Goal: Task Accomplishment & Management: Use online tool/utility

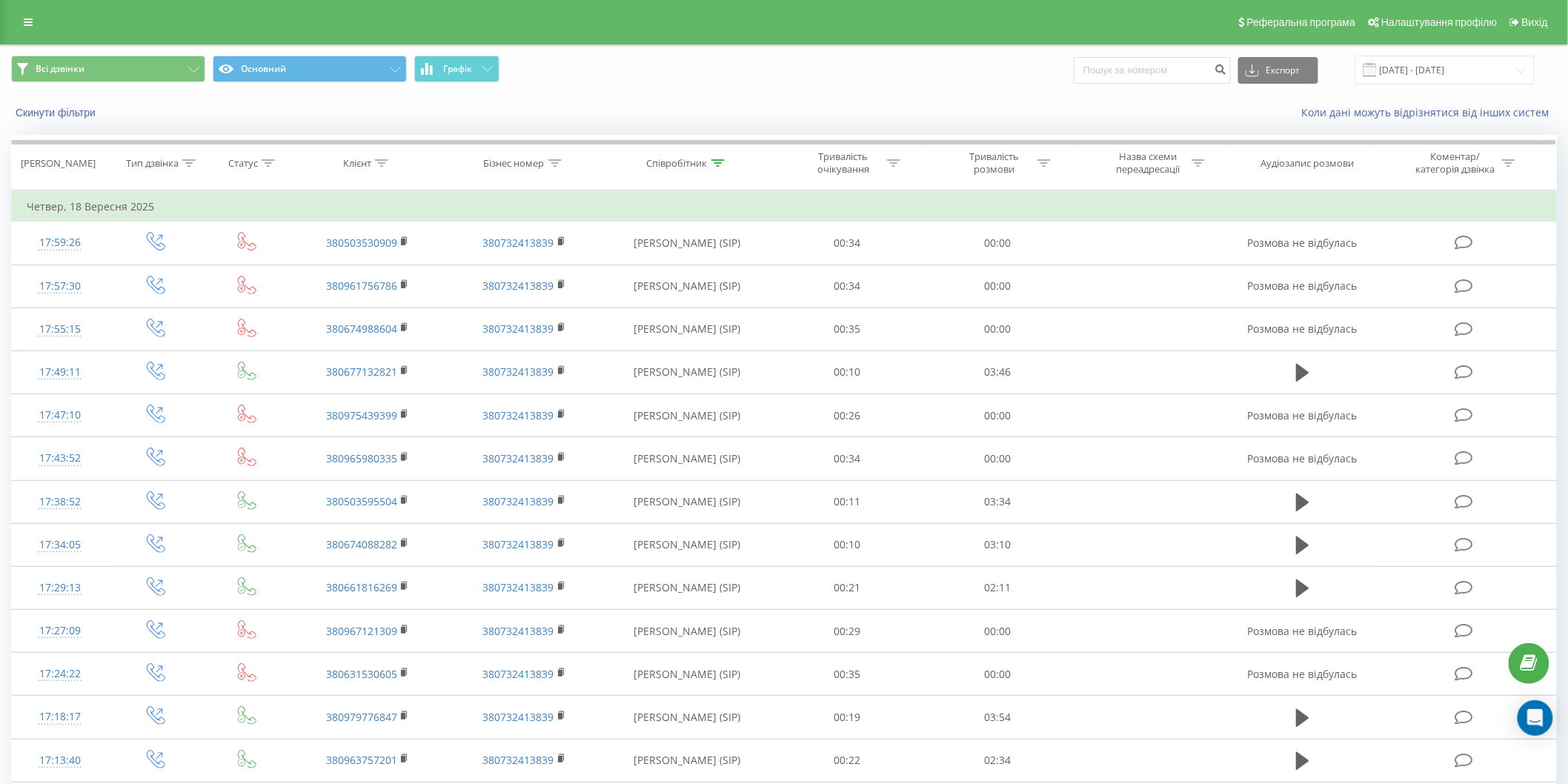
click at [1377, 65] on span at bounding box center [1370, 70] width 14 height 14
click at [1421, 77] on input "18.09.2025 - 18.09.2025" at bounding box center [1445, 70] width 179 height 29
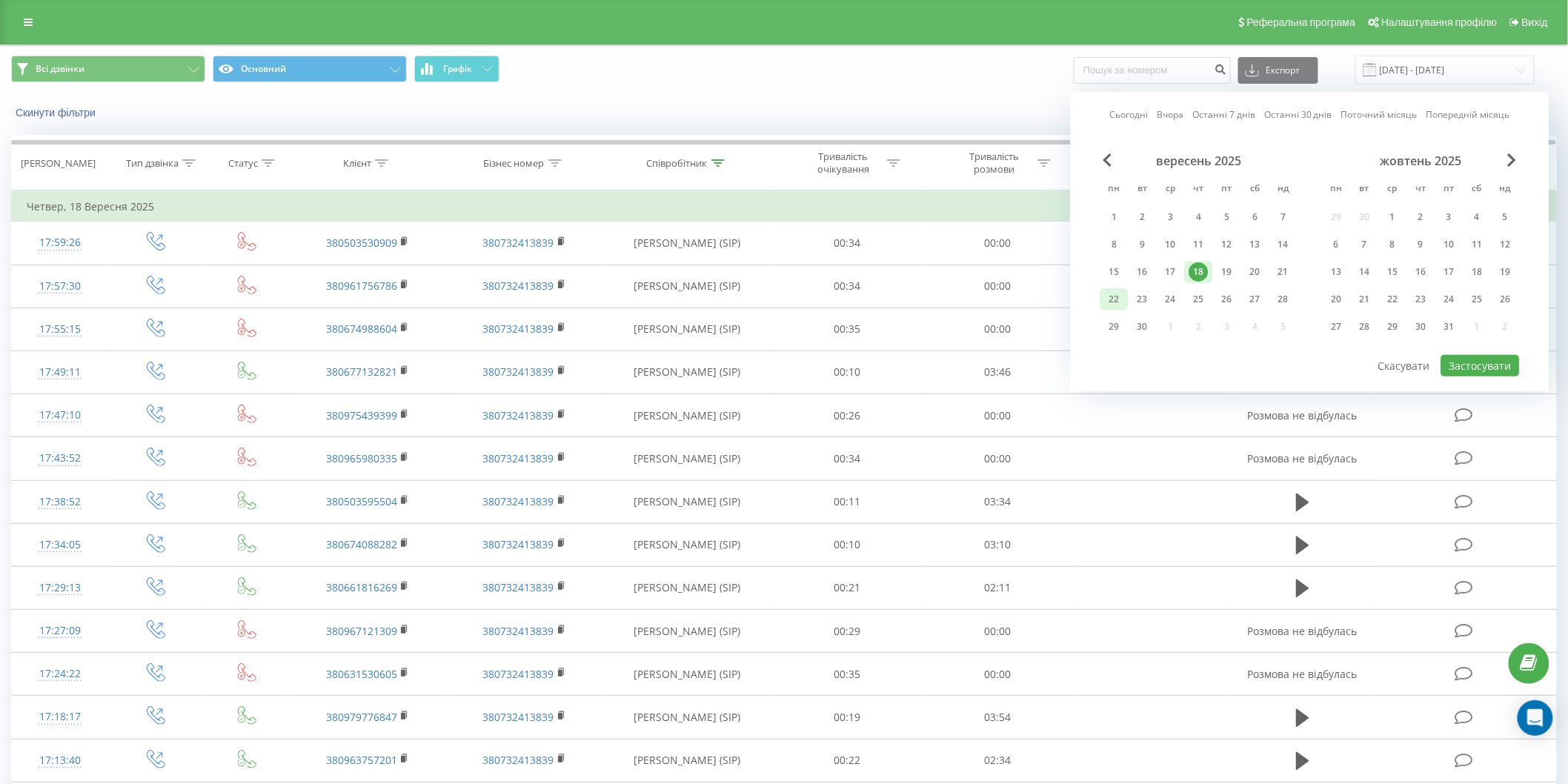
drag, startPoint x: 1112, startPoint y: 310, endPoint x: 1119, endPoint y: 296, distance: 15.7
click at [1115, 305] on div "вересень 2025 пн вт ср чт пт сб нд 1 2 3 4 5 6 7 8 9 10 11 12 13 14 15 16 17 18…" at bounding box center [1199, 248] width 197 height 190
click at [1119, 296] on div "22" at bounding box center [1115, 300] width 20 height 20
click at [1466, 362] on button "Застосувати" at bounding box center [1481, 366] width 79 height 22
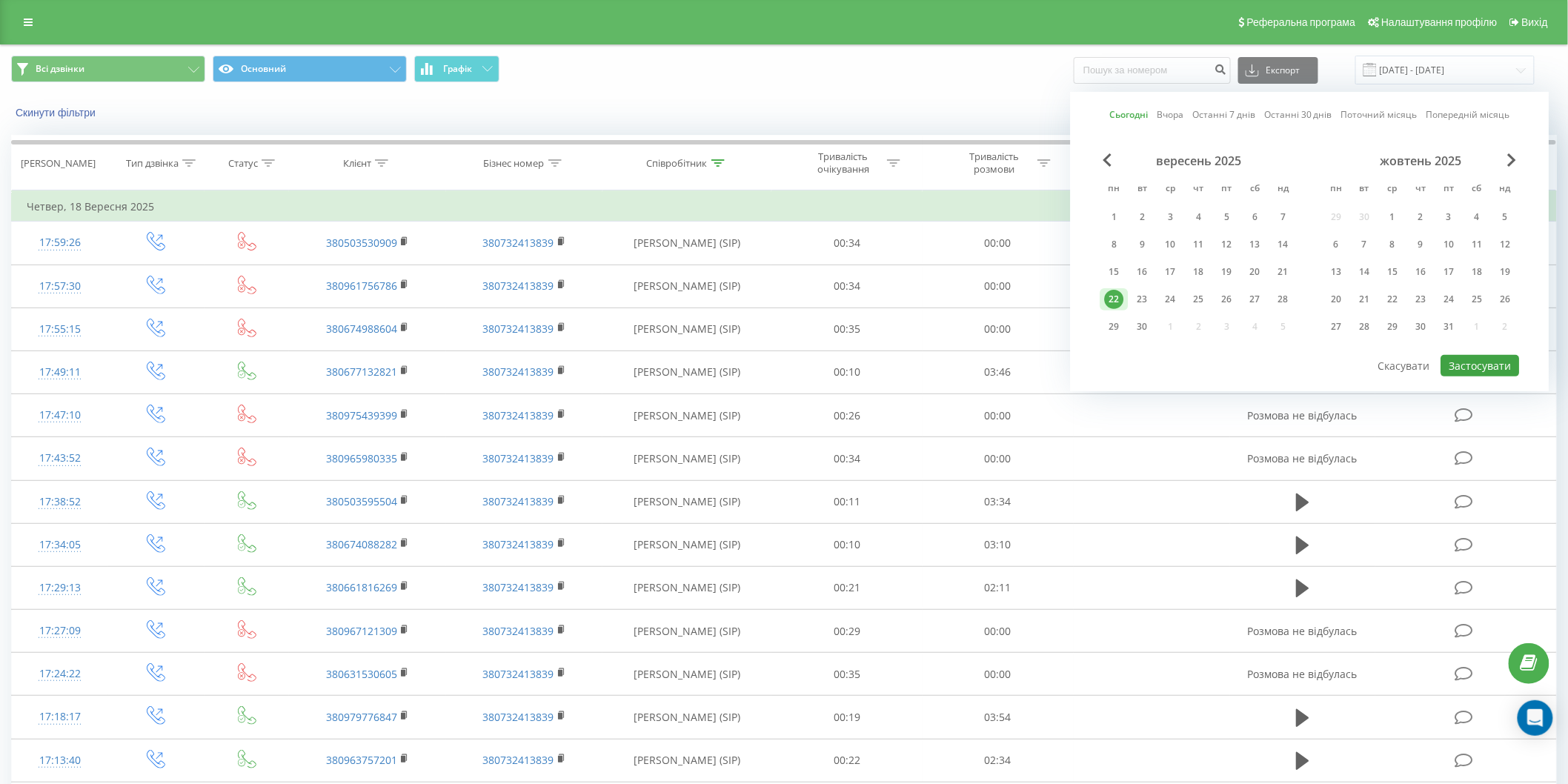
type input "22.09.2025 - 22.09.2025"
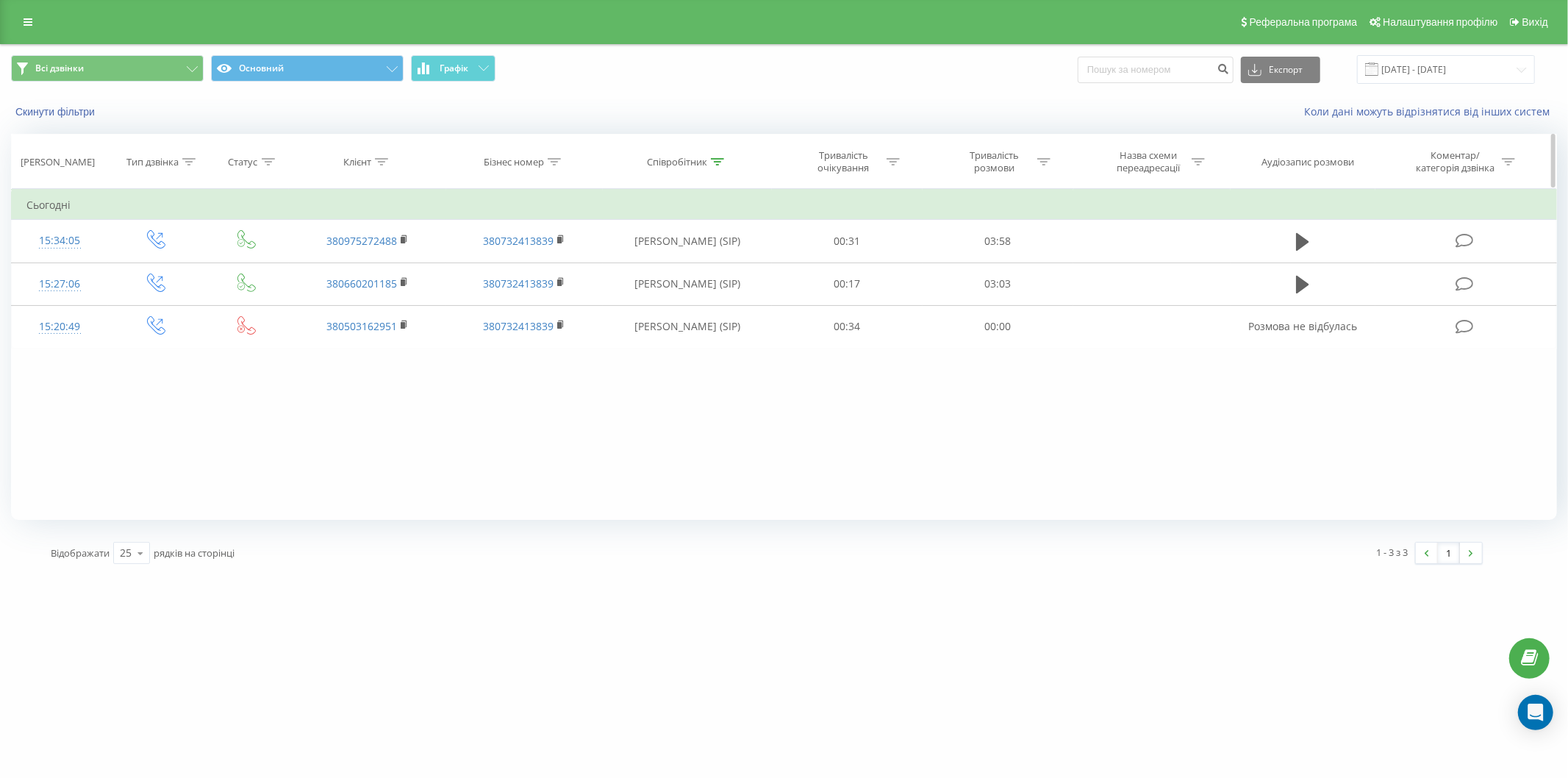
click at [270, 164] on icon at bounding box center [268, 162] width 14 height 8
click at [547, 159] on icon at bounding box center [554, 162] width 14 height 8
click at [720, 162] on icon at bounding box center [718, 162] width 14 height 8
click at [681, 270] on input "Карпюк" at bounding box center [687, 267] width 130 height 25
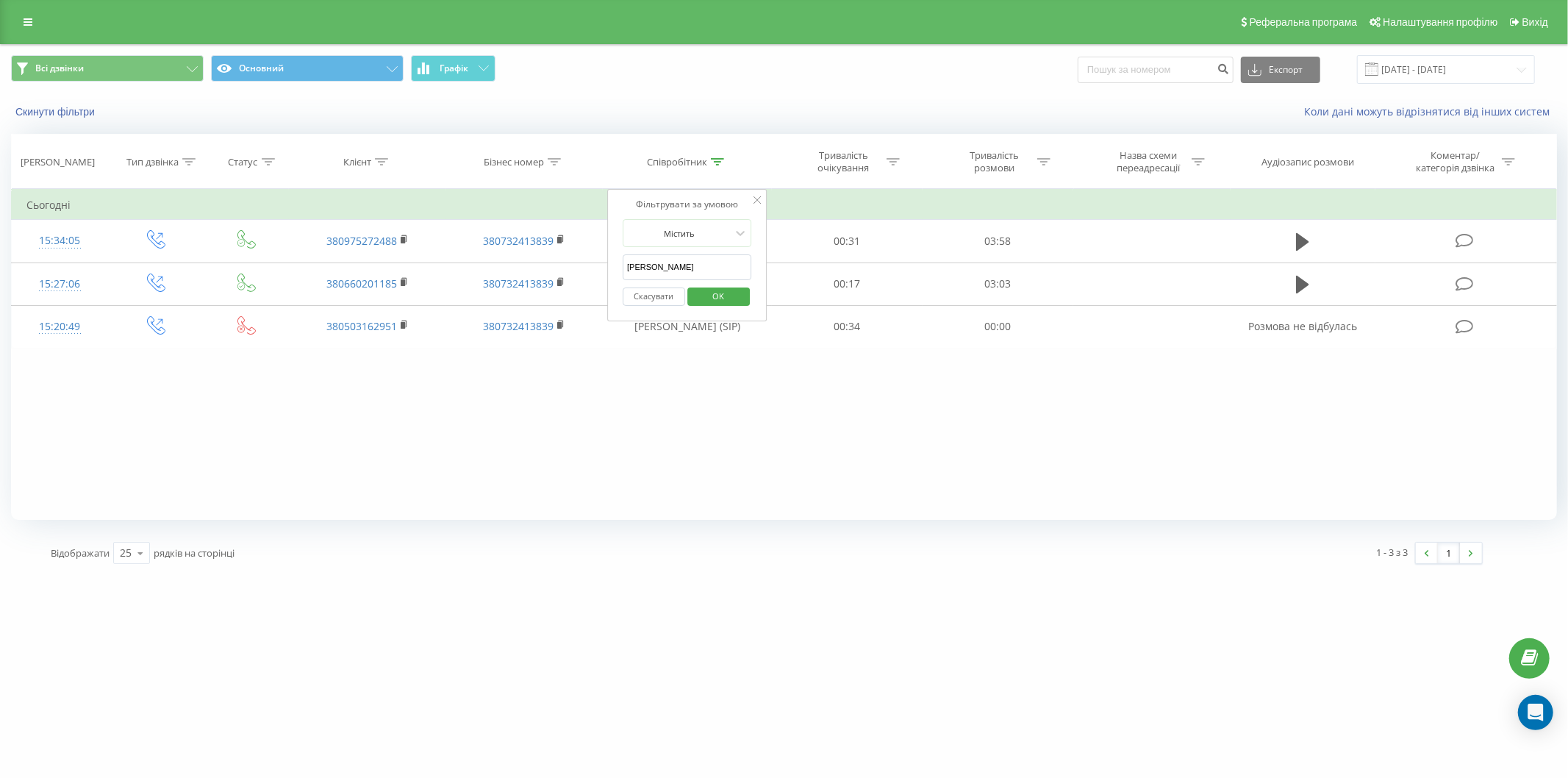
click at [681, 270] on input "Карпюк" at bounding box center [687, 267] width 130 height 25
click at [386, 156] on div at bounding box center [382, 162] width 14 height 13
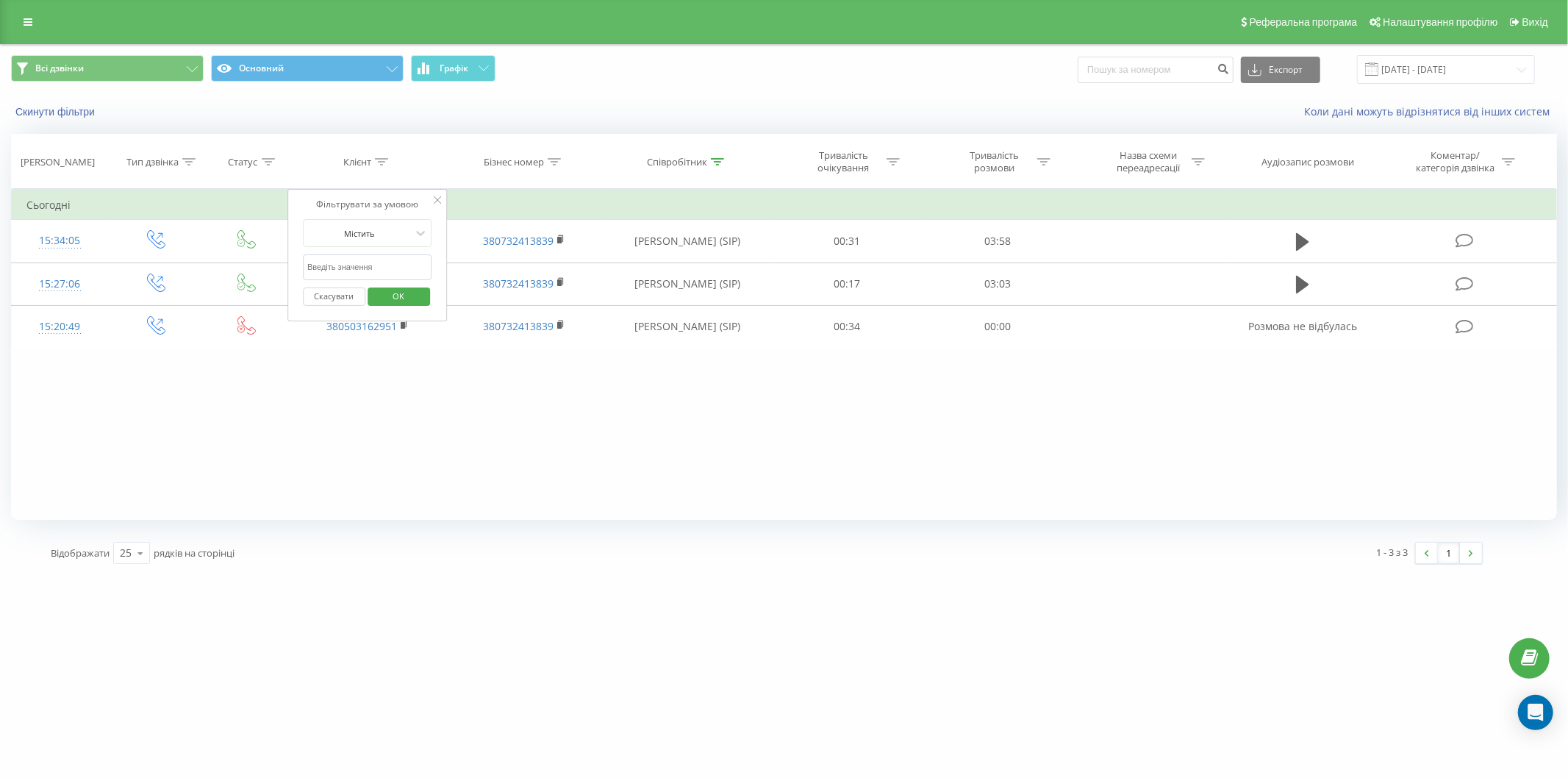
click at [386, 263] on input "text" at bounding box center [367, 267] width 130 height 25
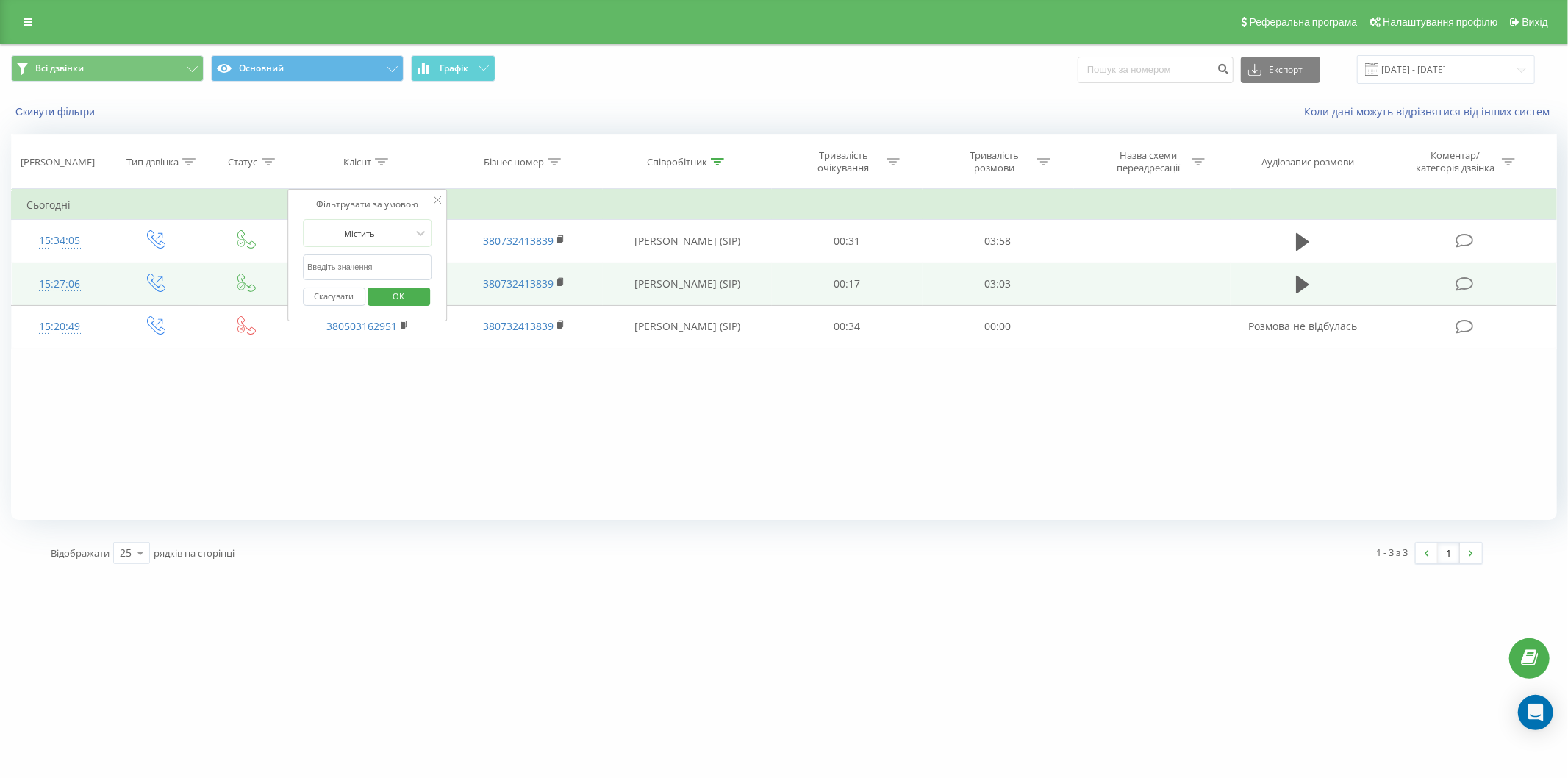
paste input "+380962398370"
type input "380962398370"
click button "OK" at bounding box center [399, 297] width 62 height 19
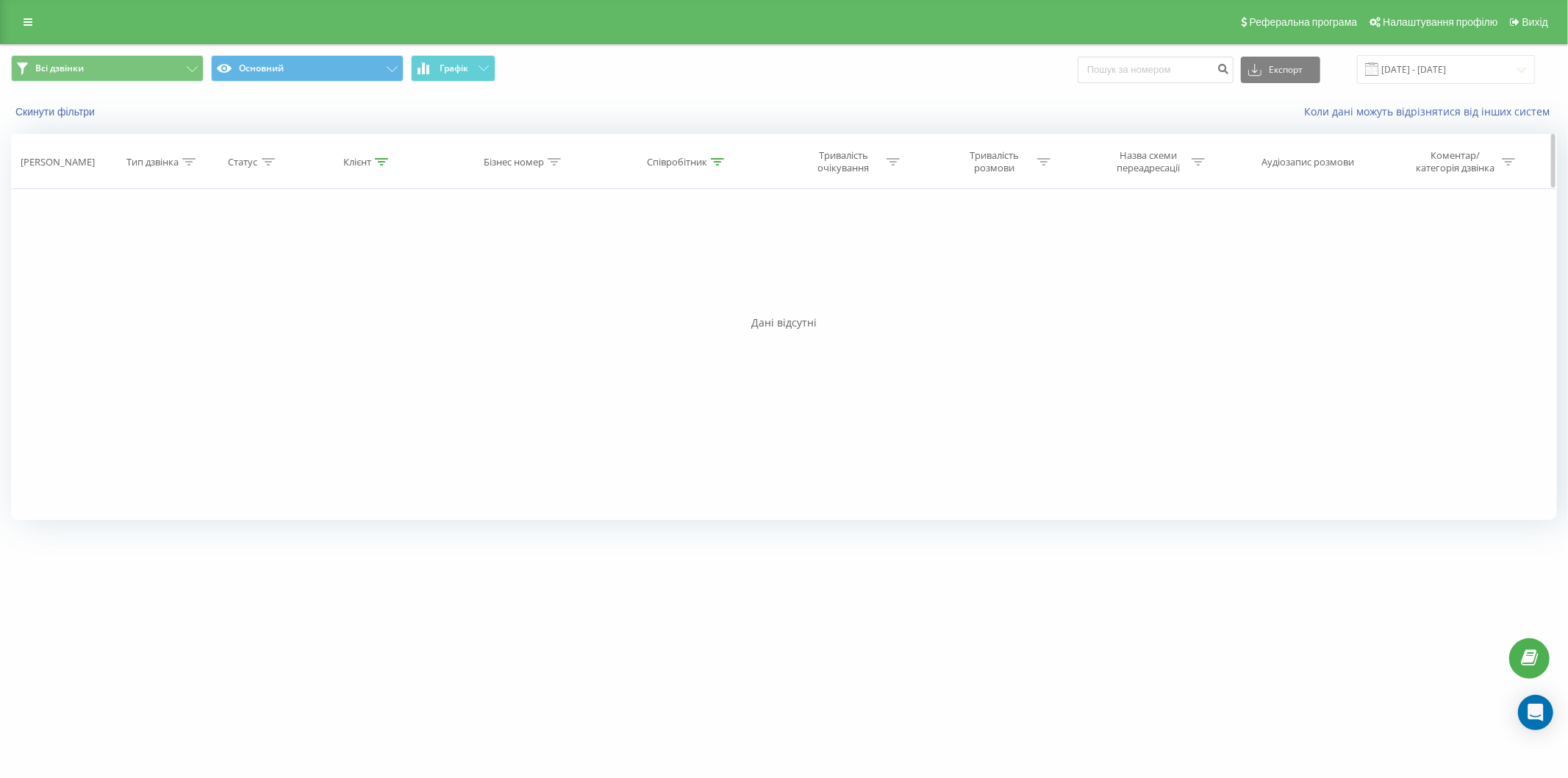
click at [704, 162] on div "Співробітник" at bounding box center [677, 162] width 60 height 13
click at [714, 163] on icon at bounding box center [718, 162] width 14 height 8
click at [1430, 62] on input "22.09.2025 - 22.09.2025" at bounding box center [1446, 69] width 178 height 28
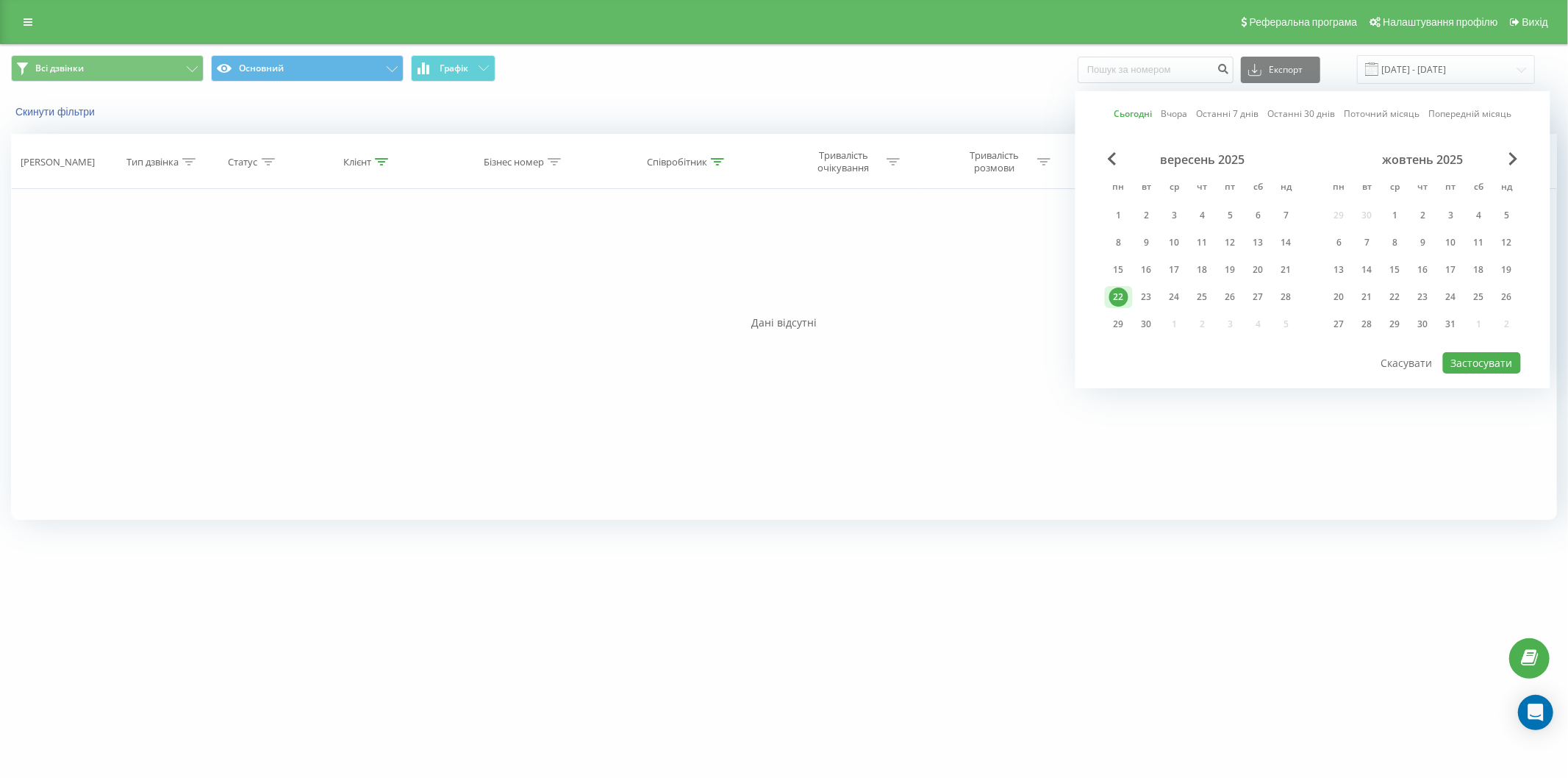
click at [1121, 300] on div "22" at bounding box center [1119, 298] width 20 height 20
click at [1479, 357] on button "Застосувати" at bounding box center [1482, 363] width 78 height 21
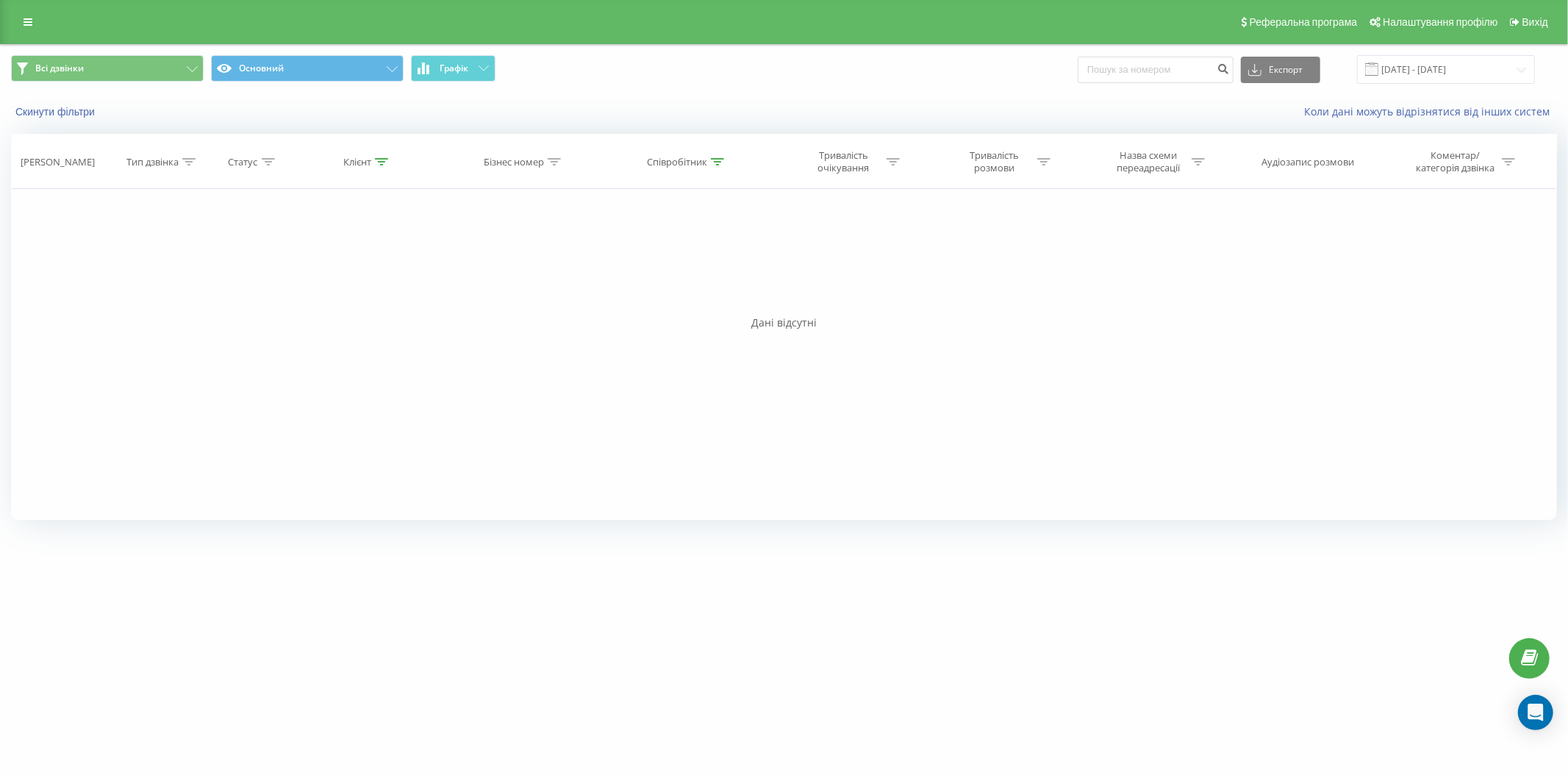
drag, startPoint x: 718, startPoint y: 163, endPoint x: 682, endPoint y: 254, distance: 97.9
click at [717, 163] on icon at bounding box center [718, 162] width 14 height 8
click at [680, 266] on input "Карпюк" at bounding box center [687, 267] width 130 height 25
click button "OK" at bounding box center [719, 297] width 62 height 19
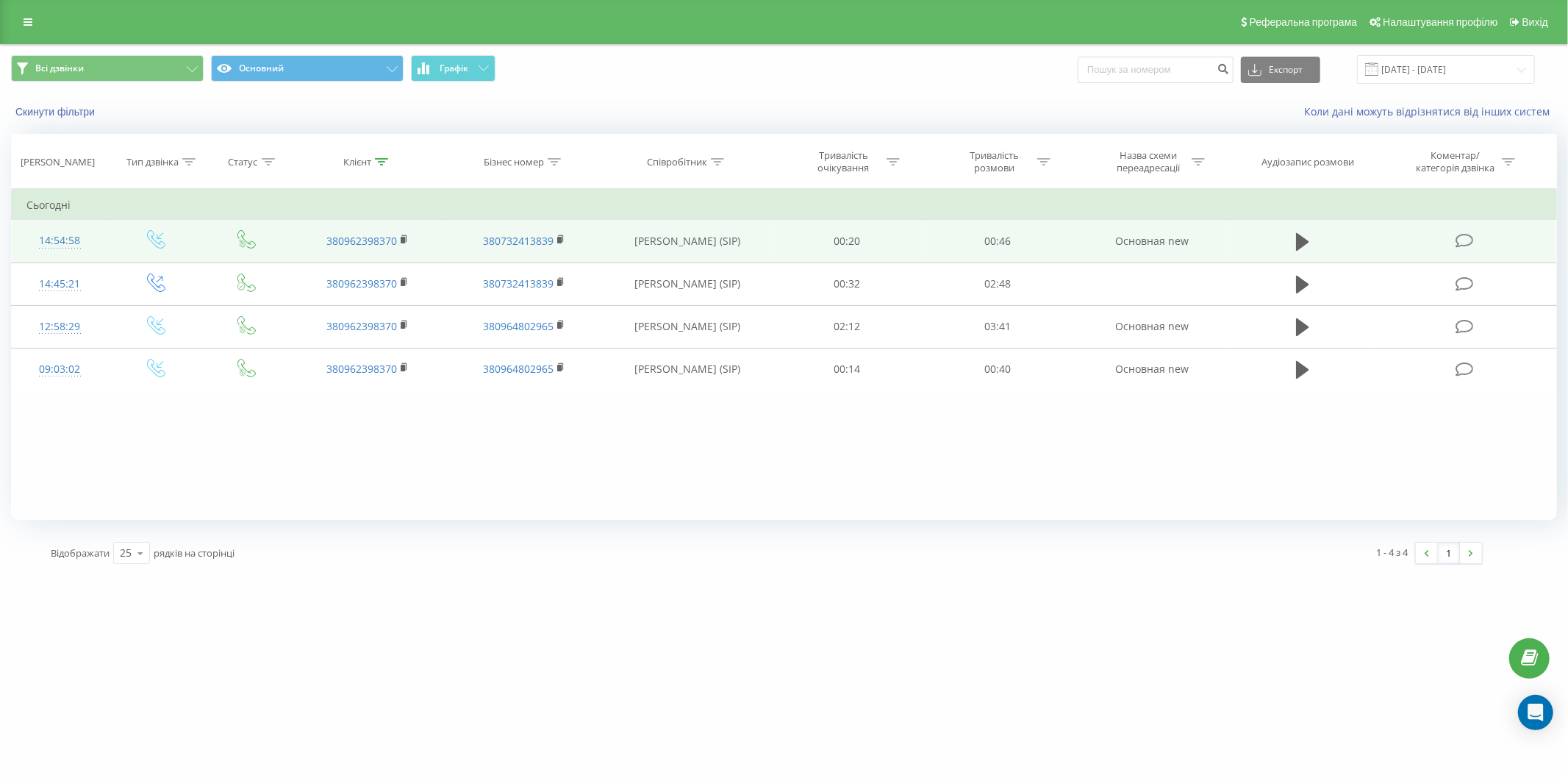
click at [1291, 238] on td at bounding box center [1303, 241] width 144 height 43
click at [1309, 246] on icon at bounding box center [1303, 241] width 14 height 20
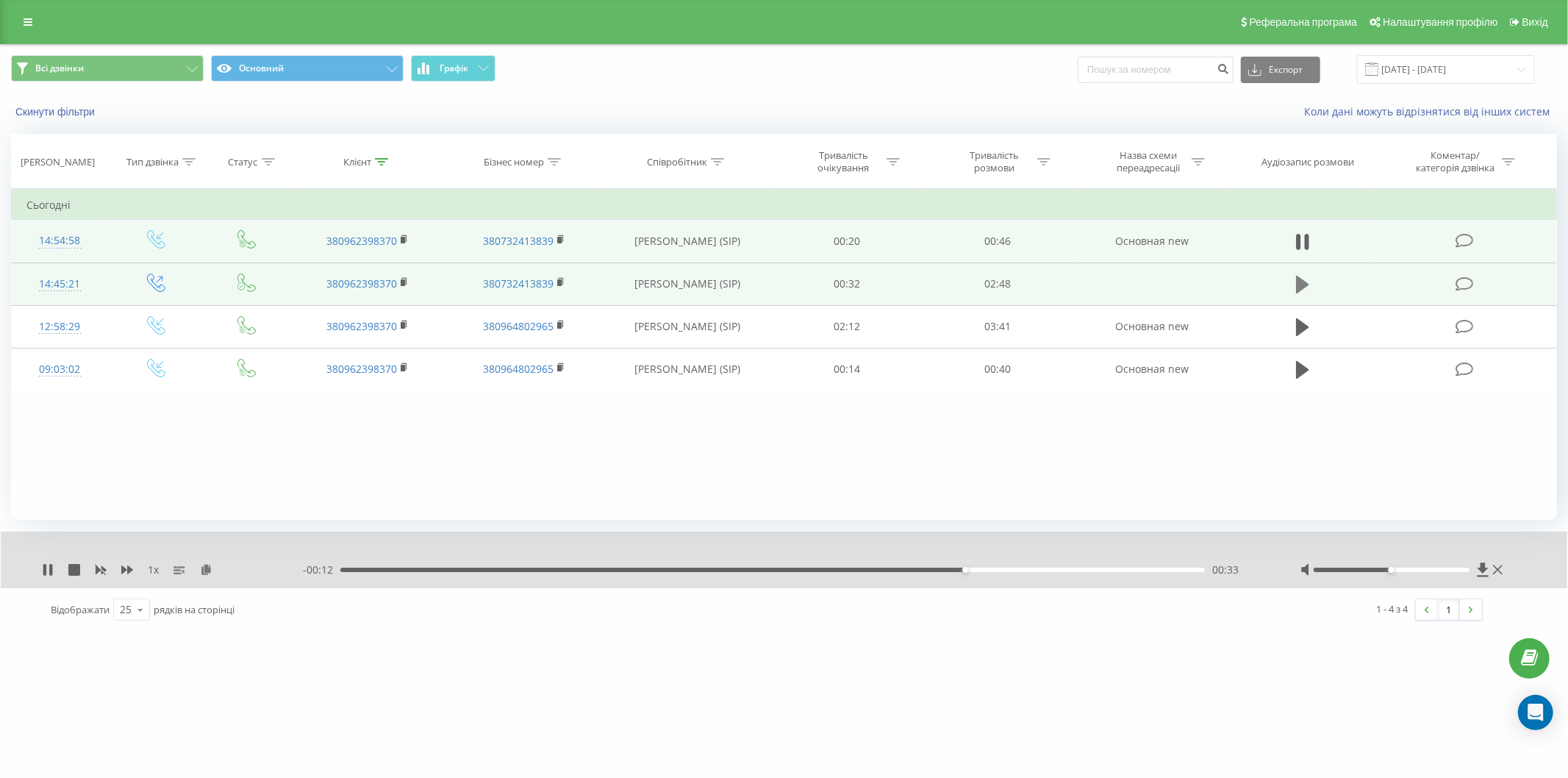
click at [1303, 287] on icon at bounding box center [1303, 285] width 14 height 18
drag, startPoint x: 1310, startPoint y: 374, endPoint x: 300, endPoint y: 414, distance: 1010.8
click at [303, 424] on div "Фільтрувати за умовою Дорівнює Введіть значення Скасувати OK Фільтрувати за умо…" at bounding box center [784, 354] width 1547 height 331
